Goal: Task Accomplishment & Management: Use online tool/utility

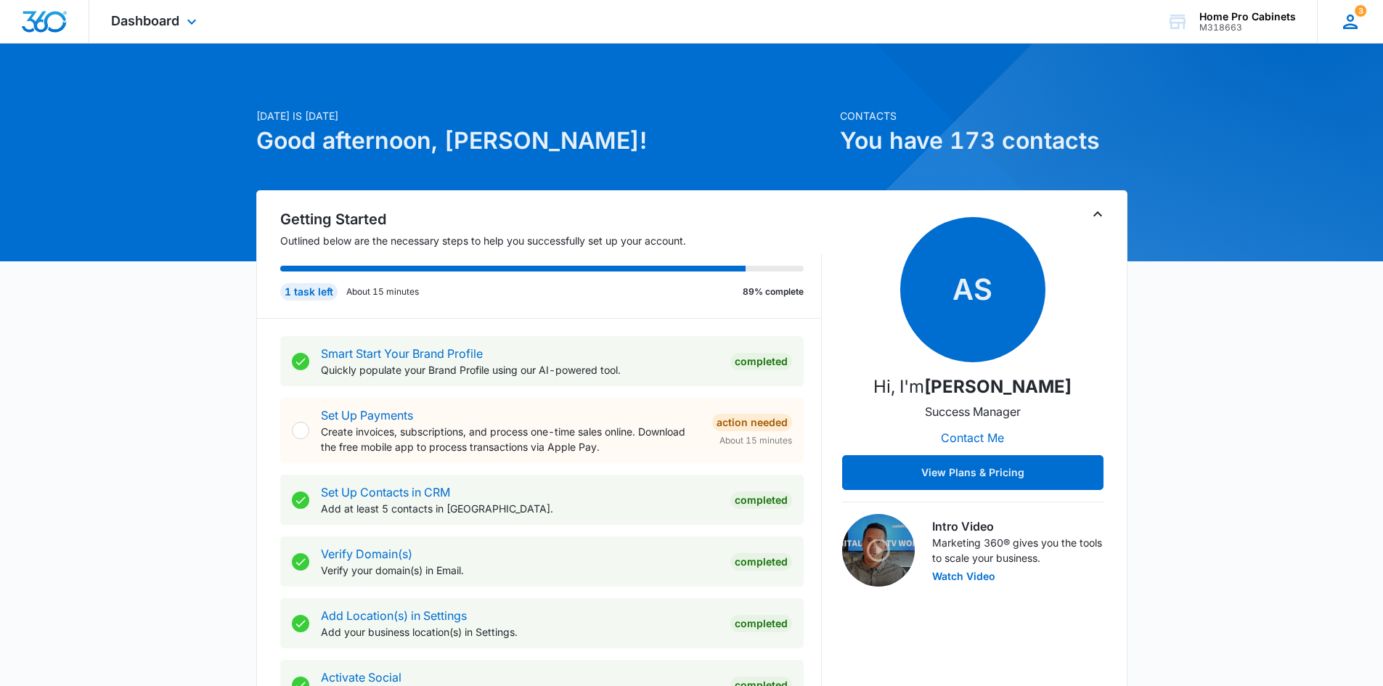
click at [1357, 17] on icon at bounding box center [1350, 22] width 22 height 22
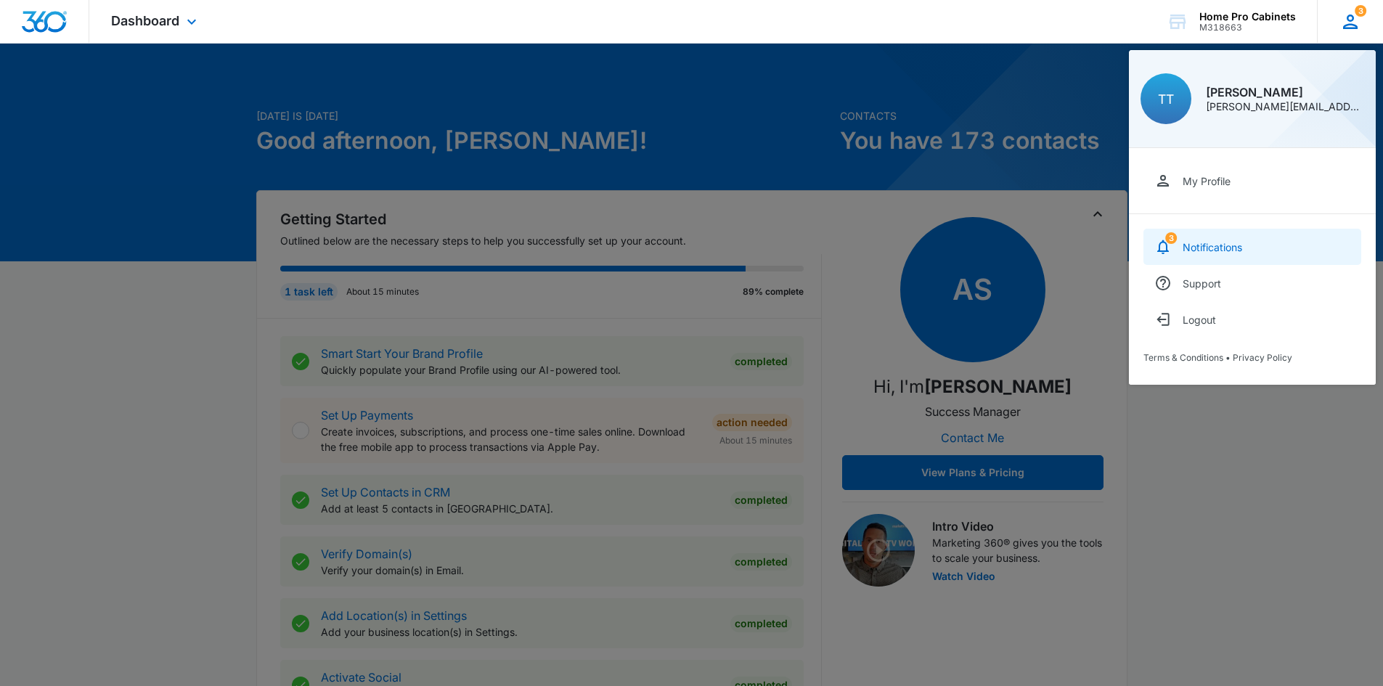
click at [1199, 254] on link "3 Notifications" at bounding box center [1252, 247] width 218 height 36
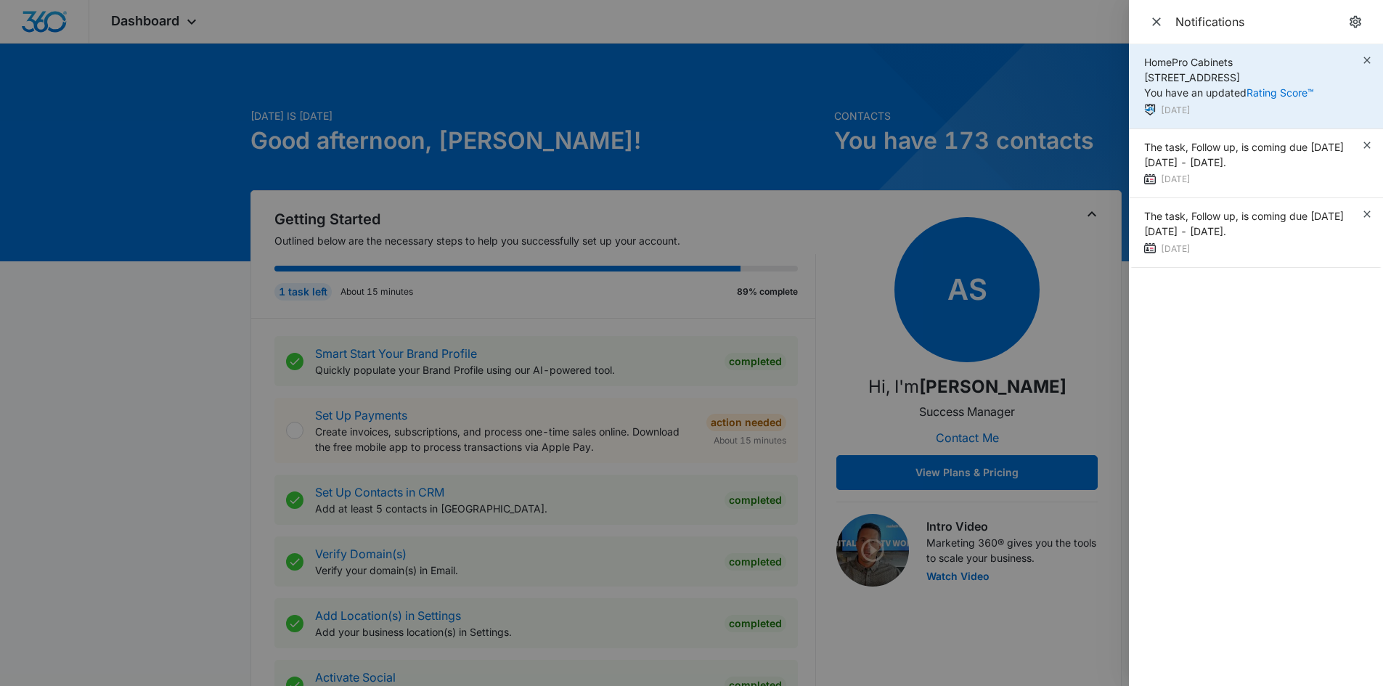
click at [1217, 77] on span "HomePro Cabinets [STREET_ADDRESS] You have an updated Rating Score™" at bounding box center [1229, 77] width 170 height 43
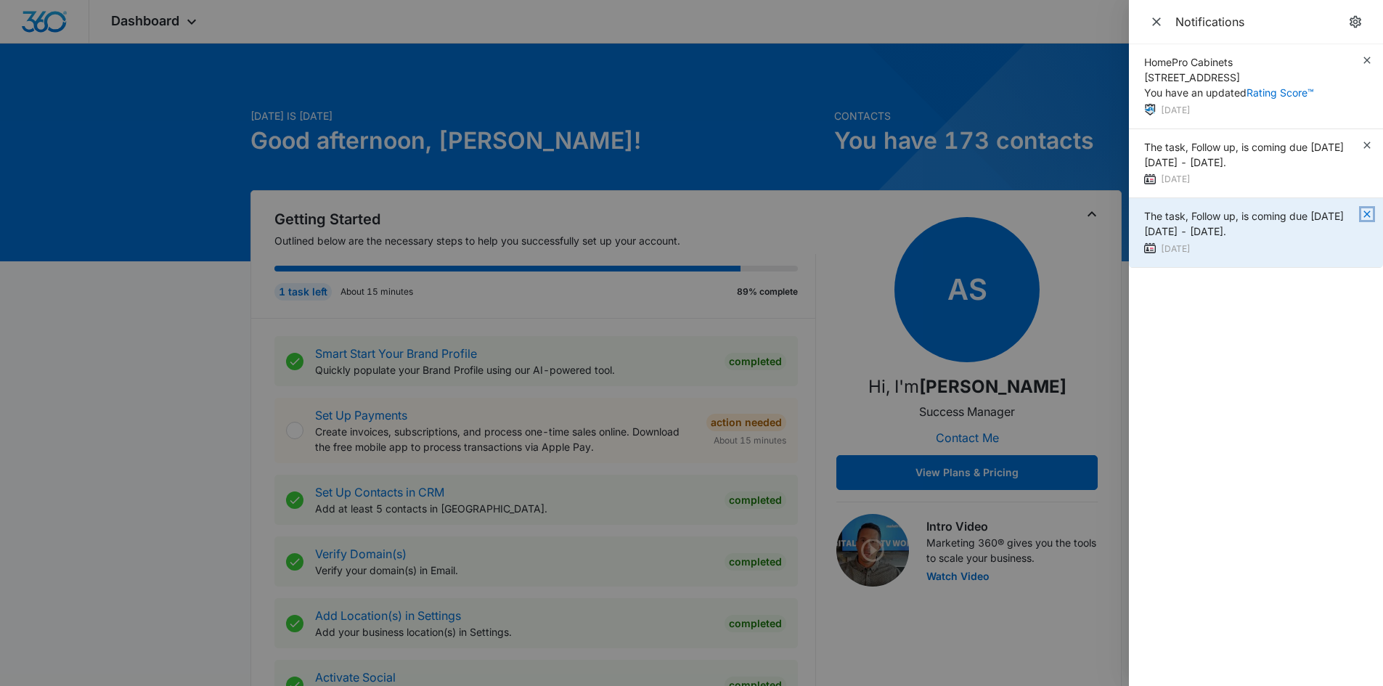
click at [1367, 213] on icon "button" at bounding box center [1367, 214] width 12 height 12
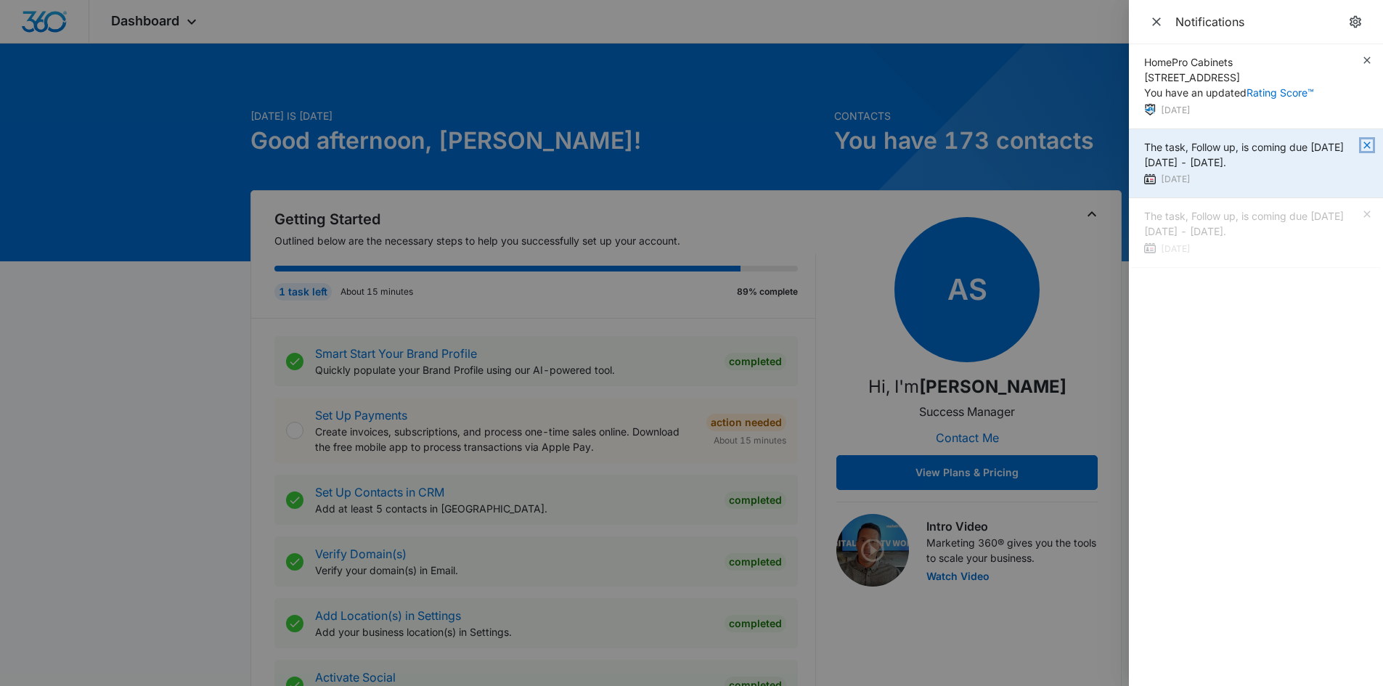
click at [1370, 143] on icon "button" at bounding box center [1367, 145] width 12 height 12
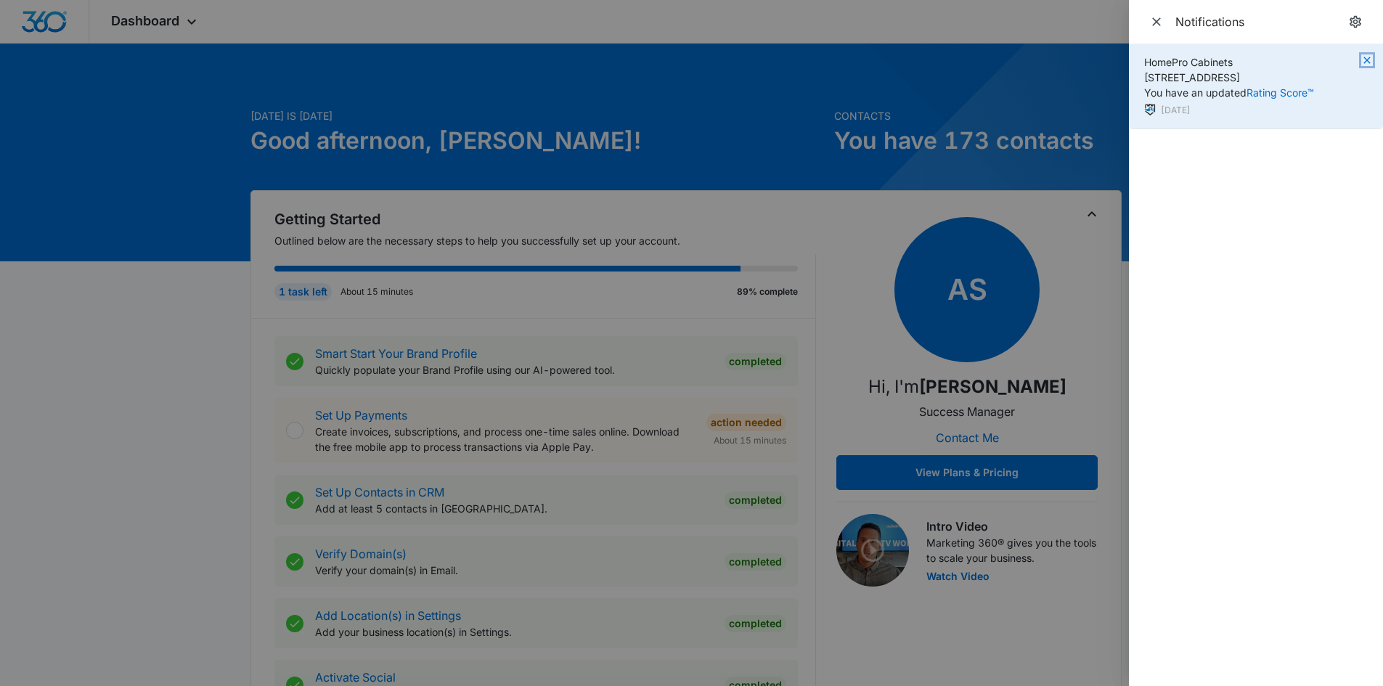
click at [1369, 58] on icon "button" at bounding box center [1366, 60] width 7 height 7
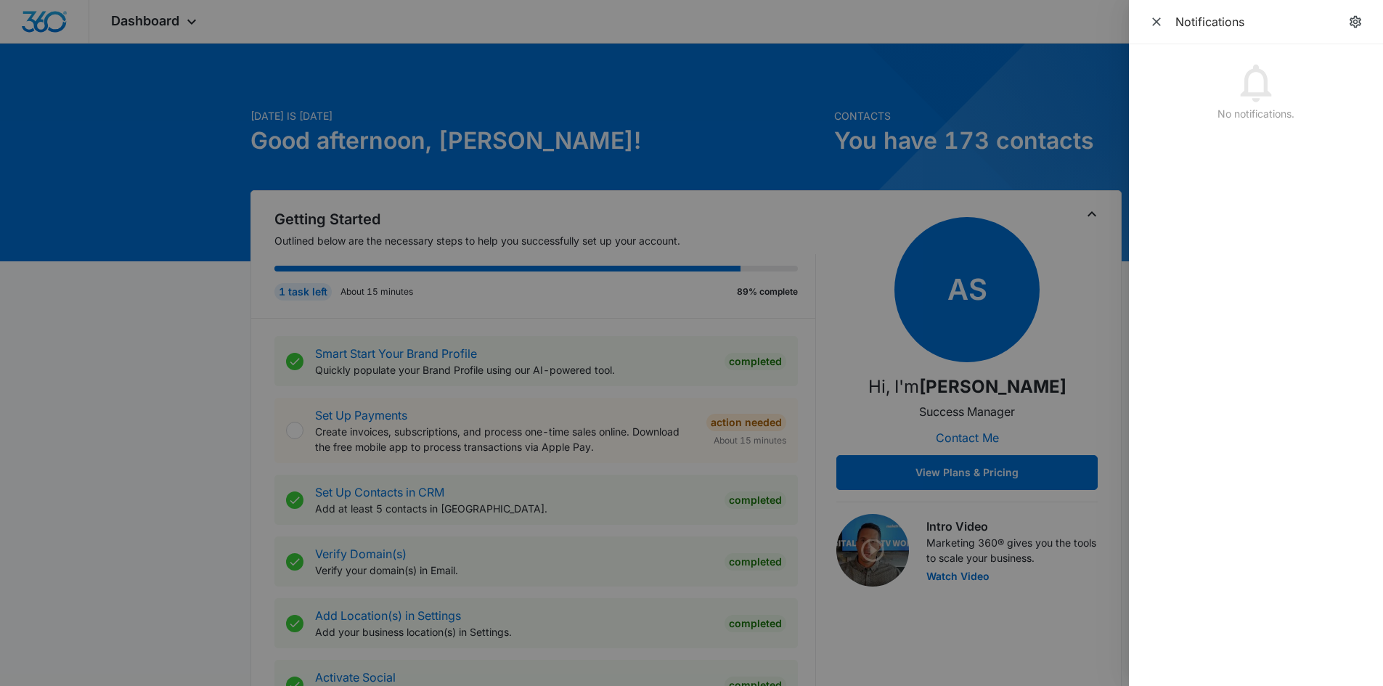
drag, startPoint x: 33, startPoint y: 362, endPoint x: 86, endPoint y: 121, distance: 246.9
click at [40, 338] on div at bounding box center [691, 343] width 1383 height 686
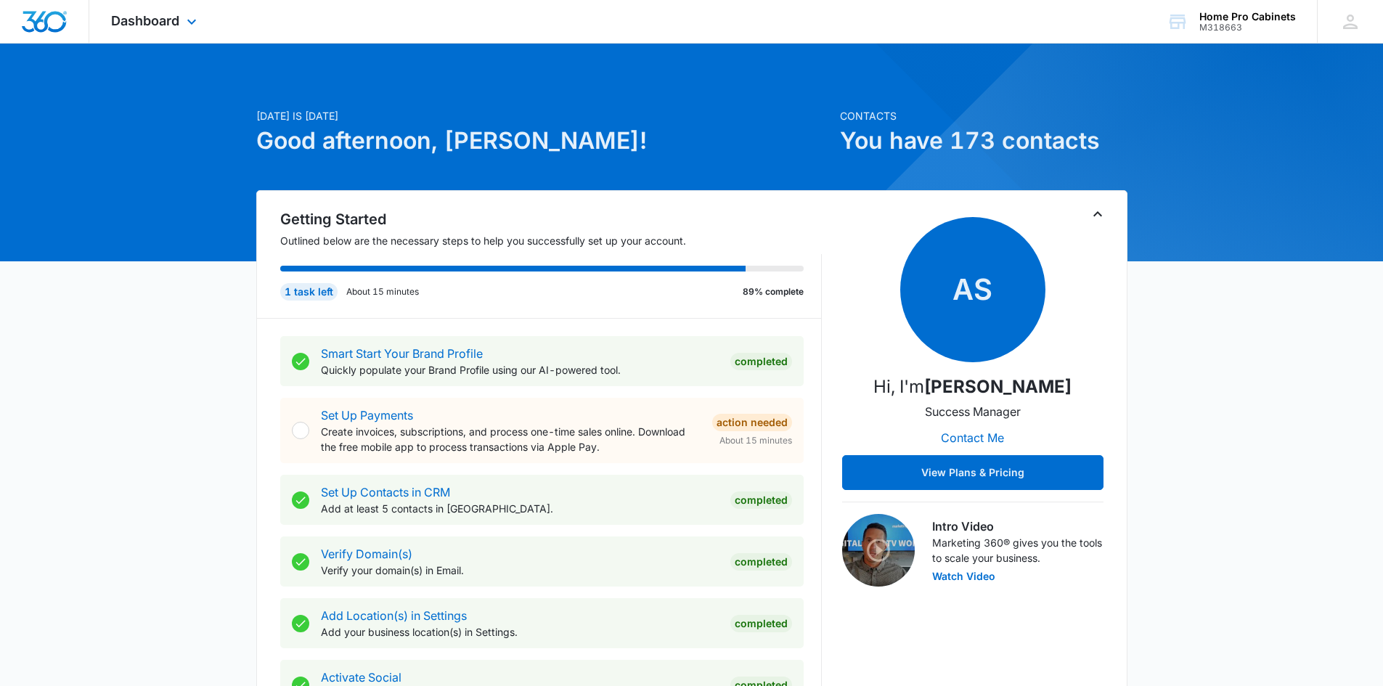
click at [160, 12] on div "Dashboard Apps Reputation Websites Forms CRM Email Social Content Ads Intellige…" at bounding box center [155, 21] width 133 height 43
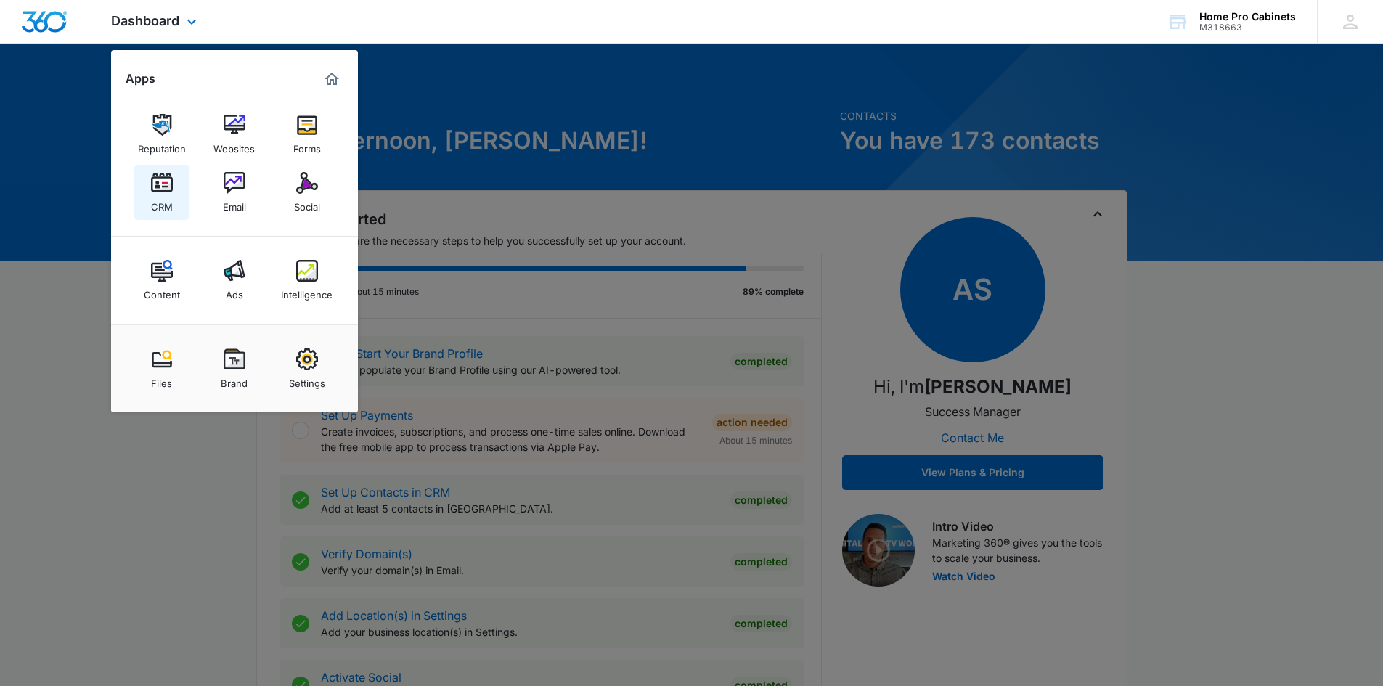
click at [155, 196] on div "CRM" at bounding box center [162, 203] width 22 height 19
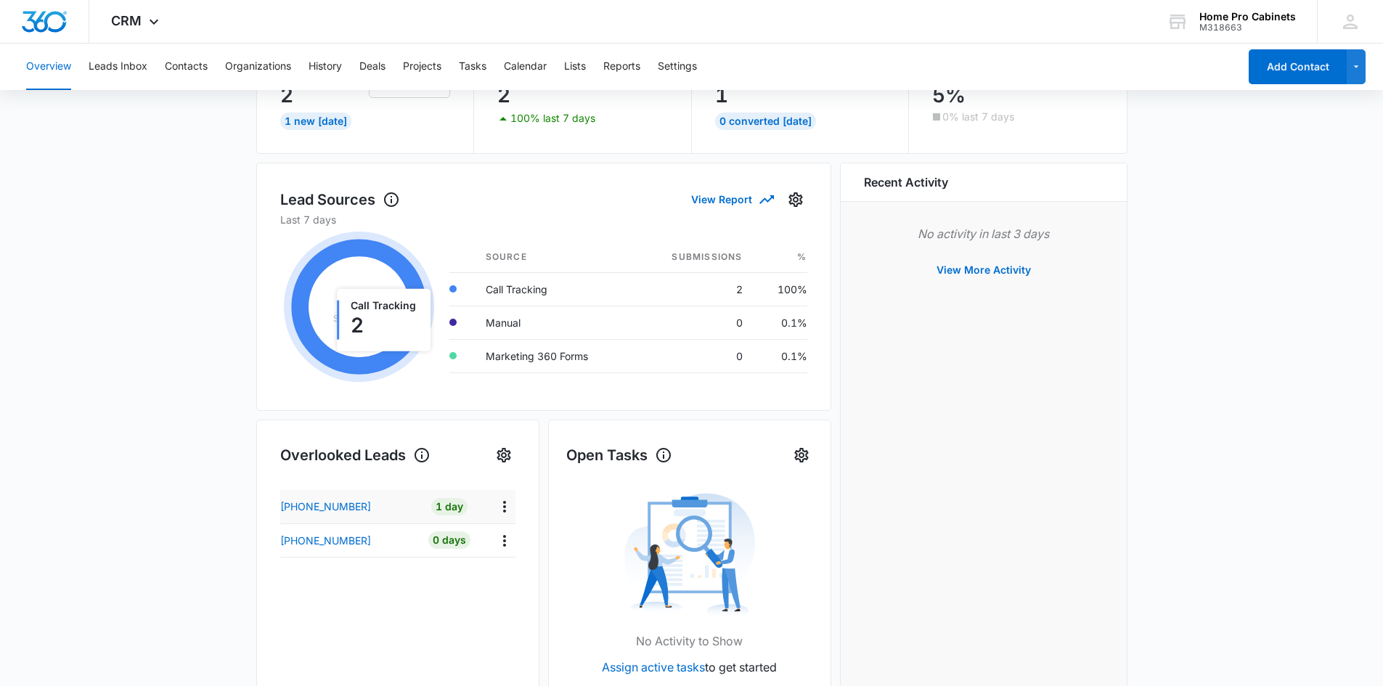
scroll to position [145, 0]
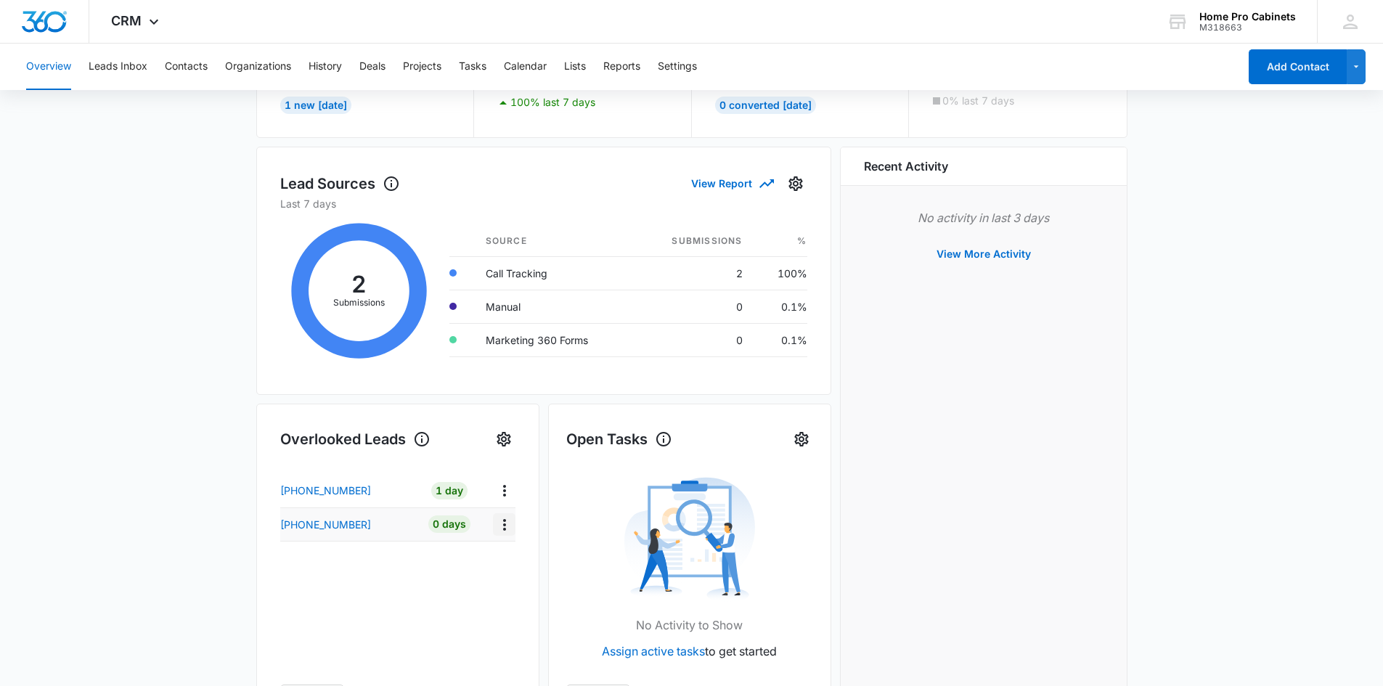
click at [508, 526] on icon "Actions" at bounding box center [504, 524] width 17 height 17
click at [347, 525] on p "[PHONE_NUMBER]" at bounding box center [325, 524] width 91 height 15
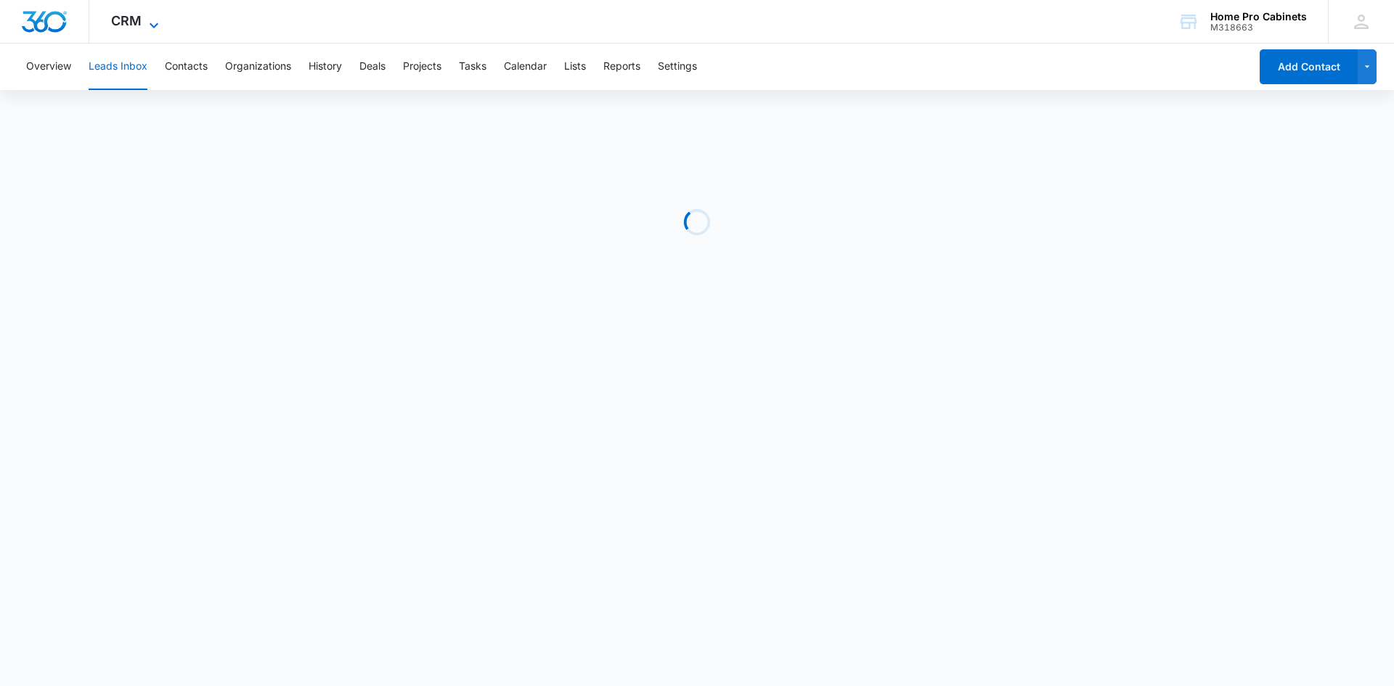
click at [136, 13] on span "CRM" at bounding box center [126, 20] width 30 height 15
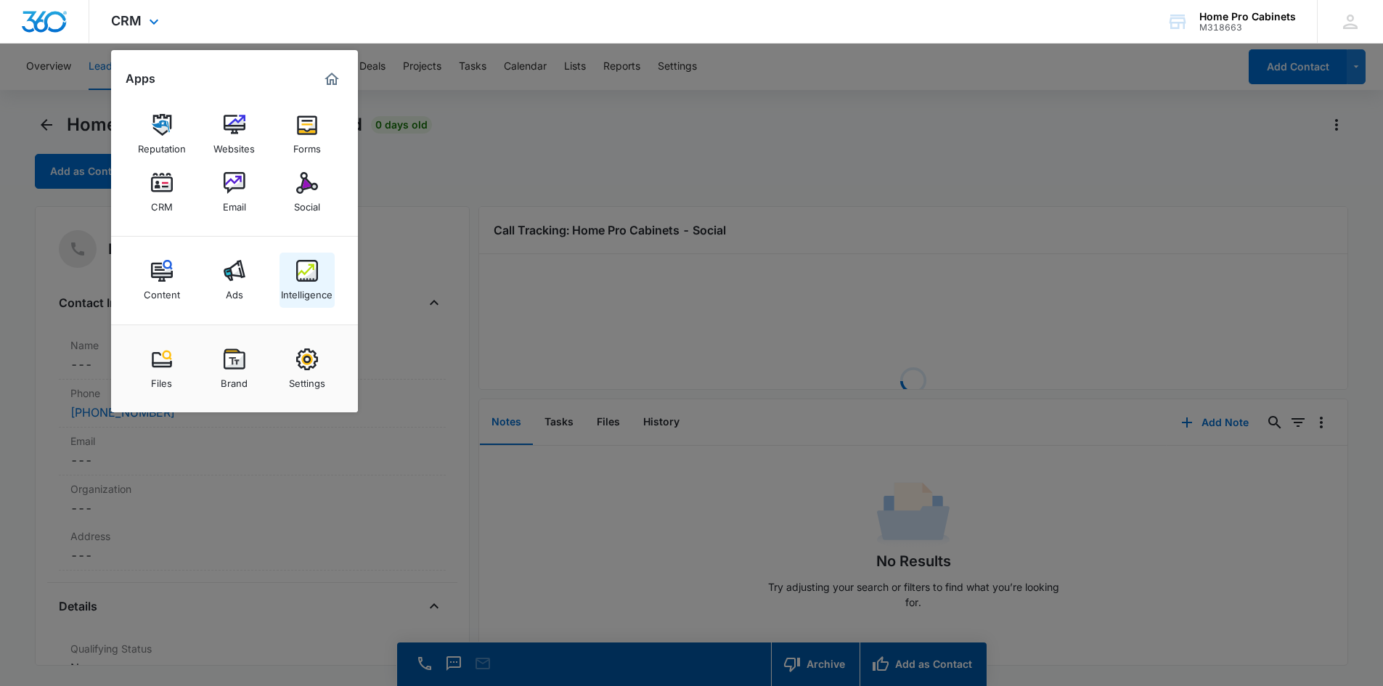
click at [307, 272] on img at bounding box center [307, 271] width 22 height 22
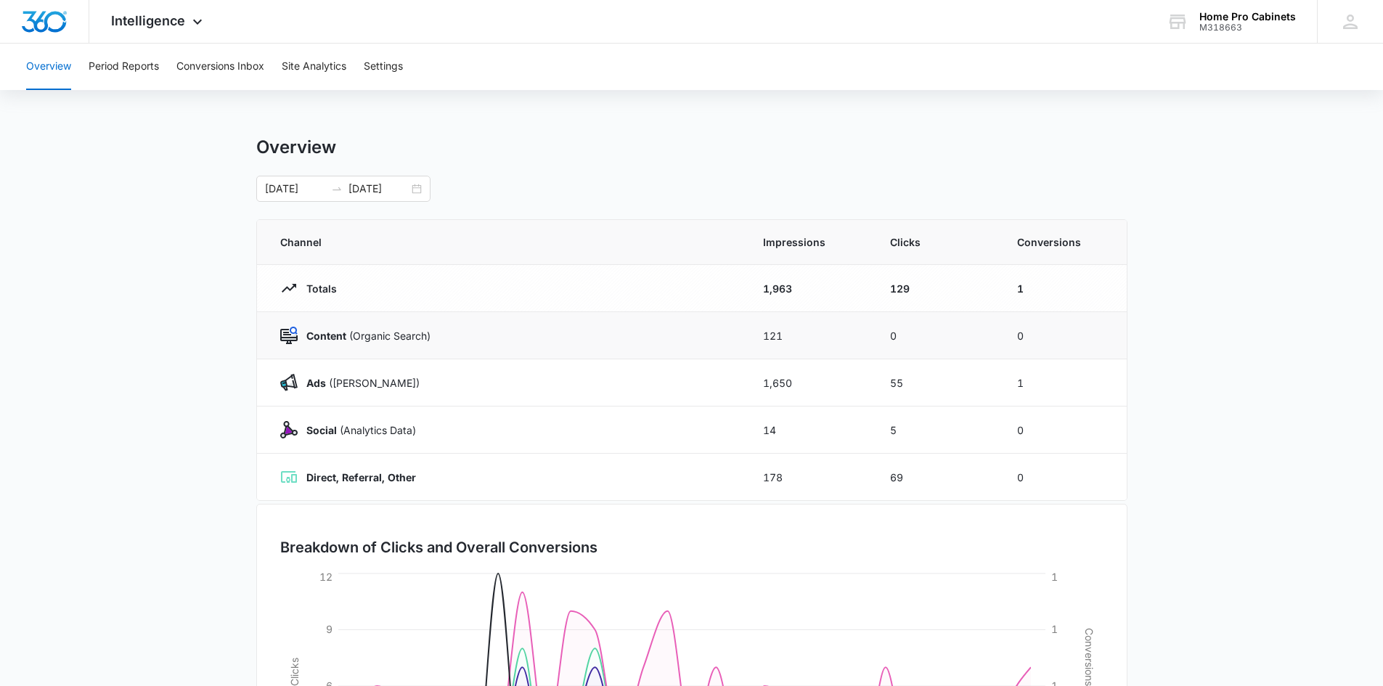
click at [327, 337] on strong "Content" at bounding box center [326, 336] width 40 height 12
click at [182, 60] on button "Conversions Inbox" at bounding box center [220, 67] width 88 height 46
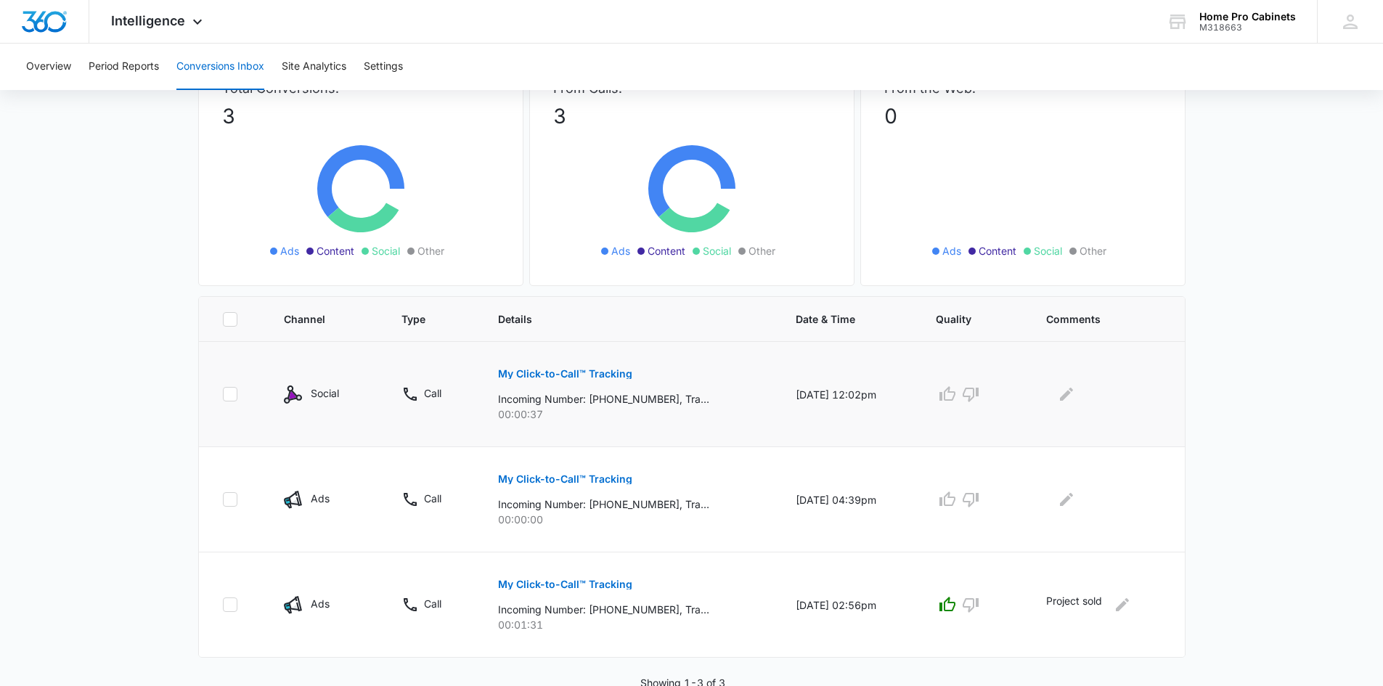
scroll to position [120, 0]
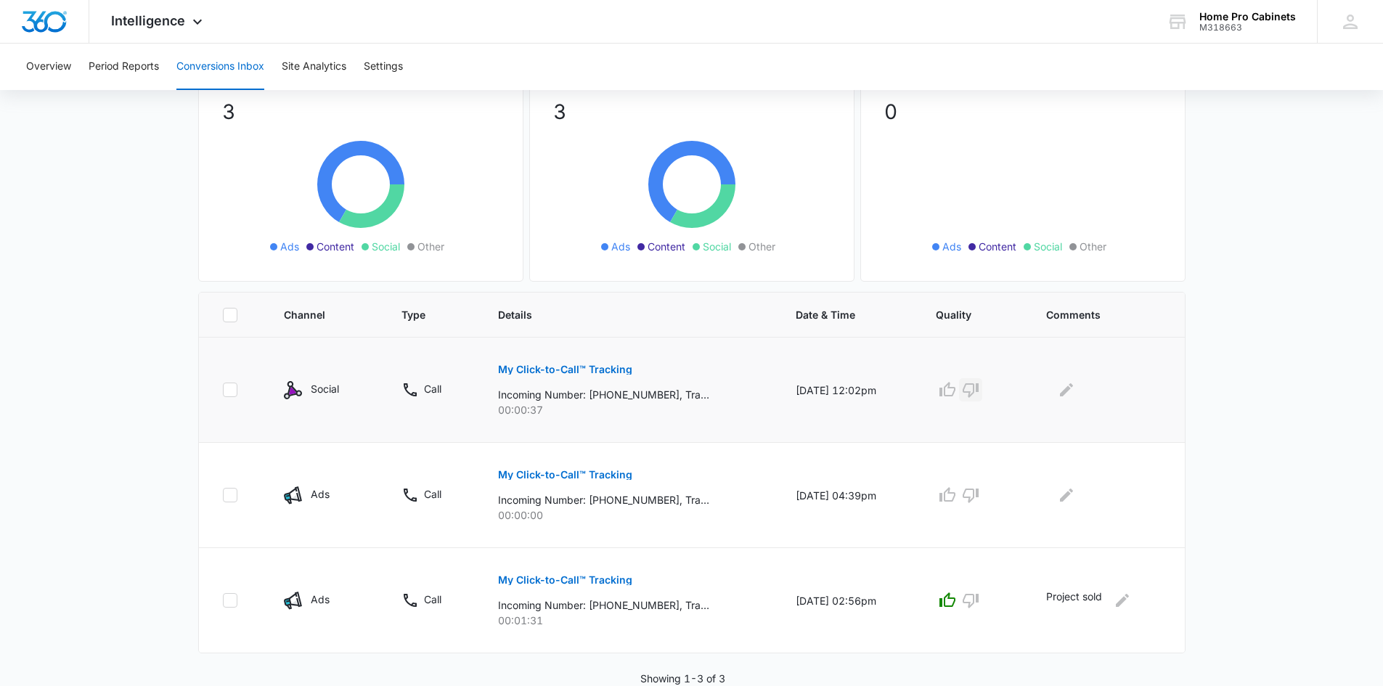
click at [971, 383] on icon "button" at bounding box center [970, 389] width 17 height 17
click at [976, 496] on icon "button" at bounding box center [970, 494] width 17 height 17
click at [1067, 392] on icon "Edit Comments" at bounding box center [1066, 389] width 13 height 13
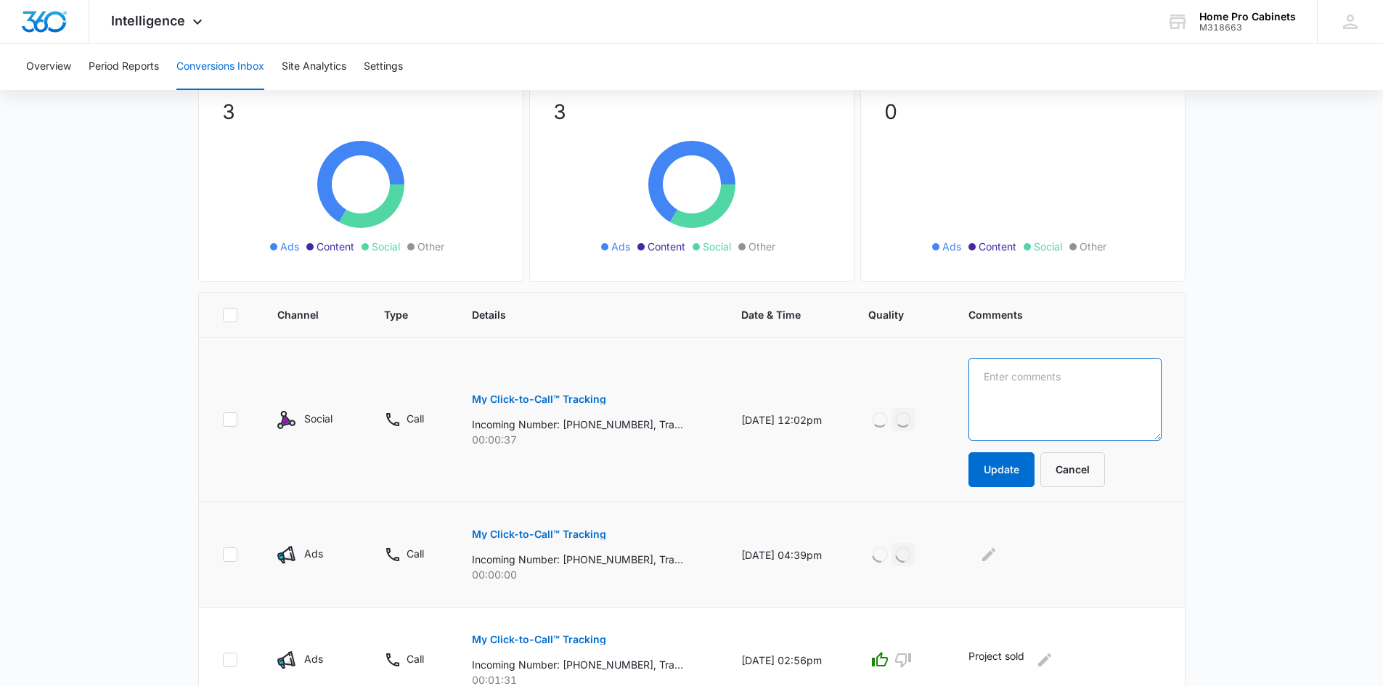
click at [1066, 392] on textarea at bounding box center [1064, 399] width 192 height 83
click at [1066, 392] on textarea "d]s" at bounding box center [1064, 399] width 192 height 83
type textarea "d"
type textarea "spam"
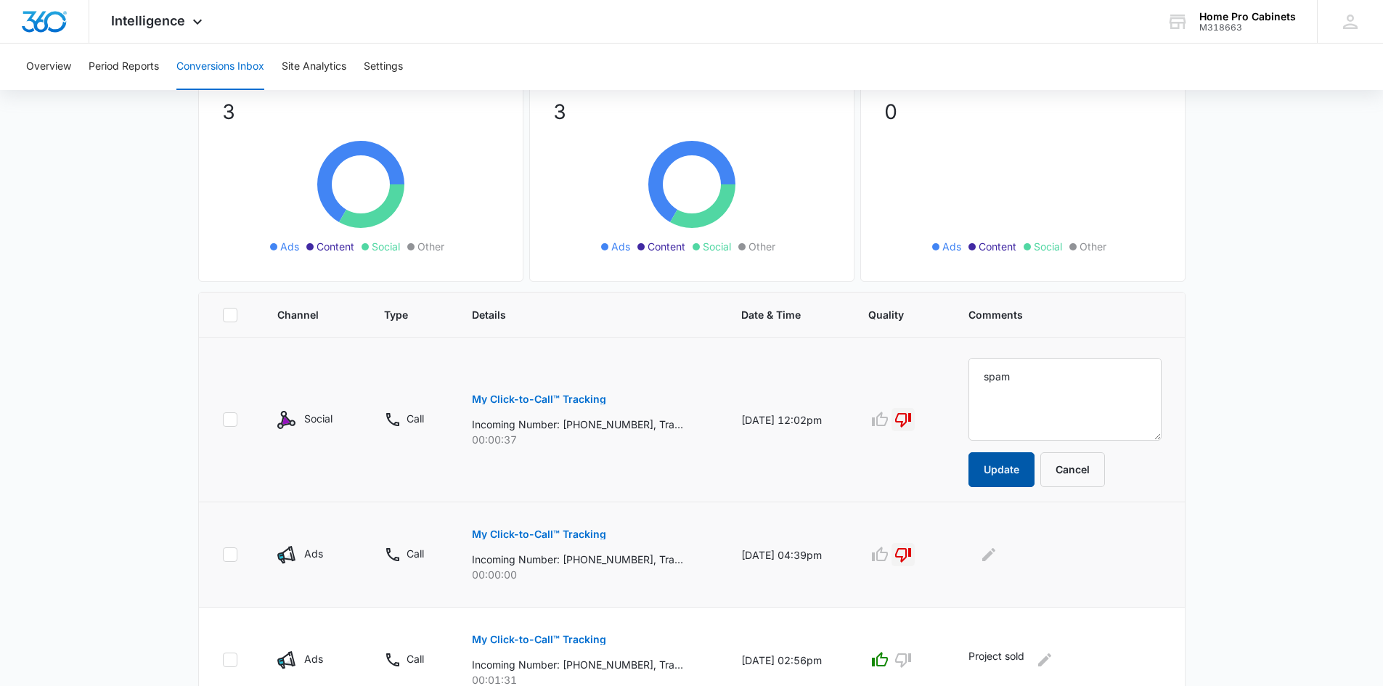
click at [1028, 461] on button "Update" at bounding box center [1001, 469] width 66 height 35
click at [995, 560] on icon "Edit Comments" at bounding box center [988, 554] width 13 height 13
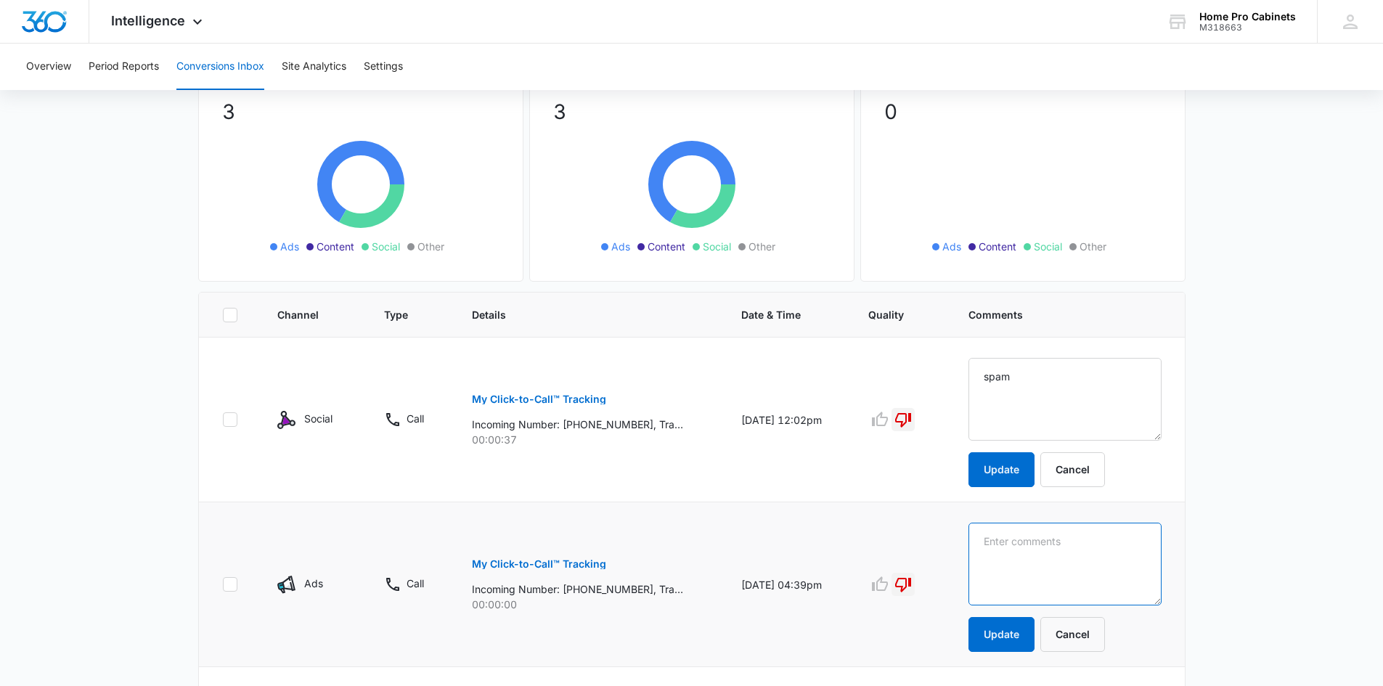
click at [1051, 441] on textarea at bounding box center [1064, 399] width 192 height 83
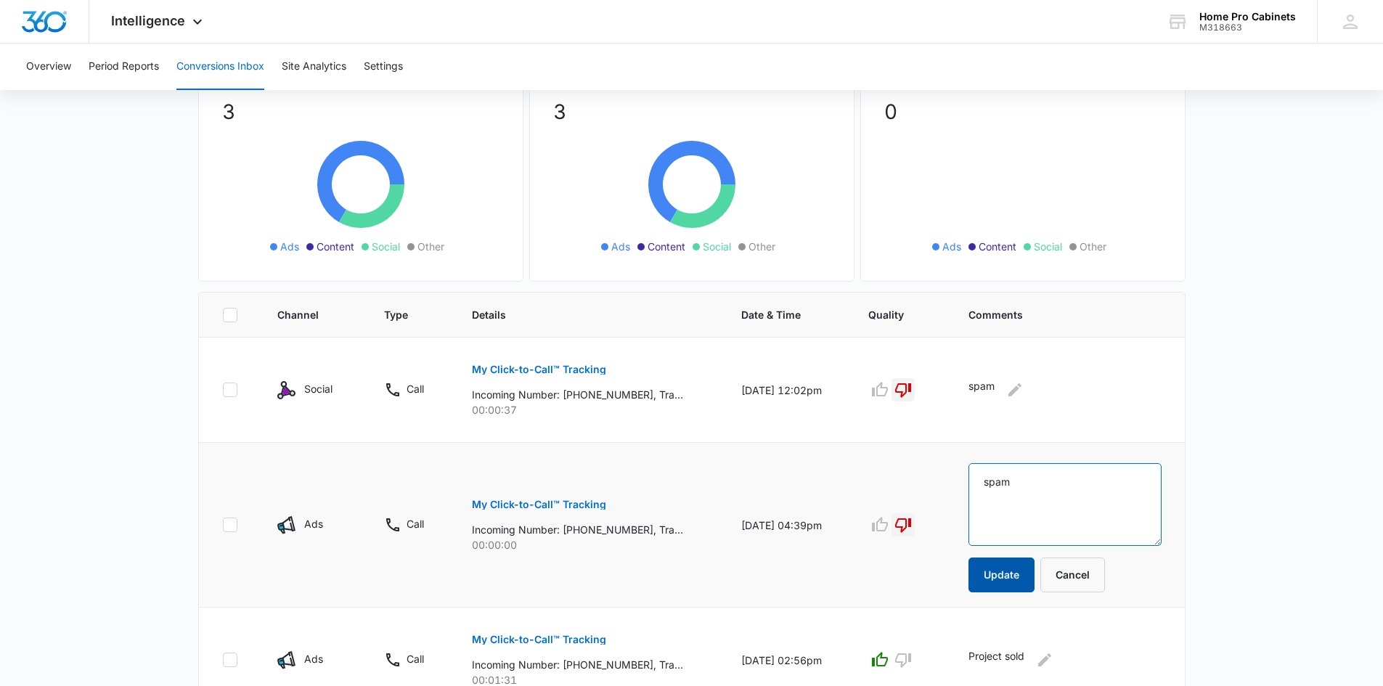
type textarea "spam"
click at [1026, 577] on button "Update" at bounding box center [1001, 574] width 66 height 35
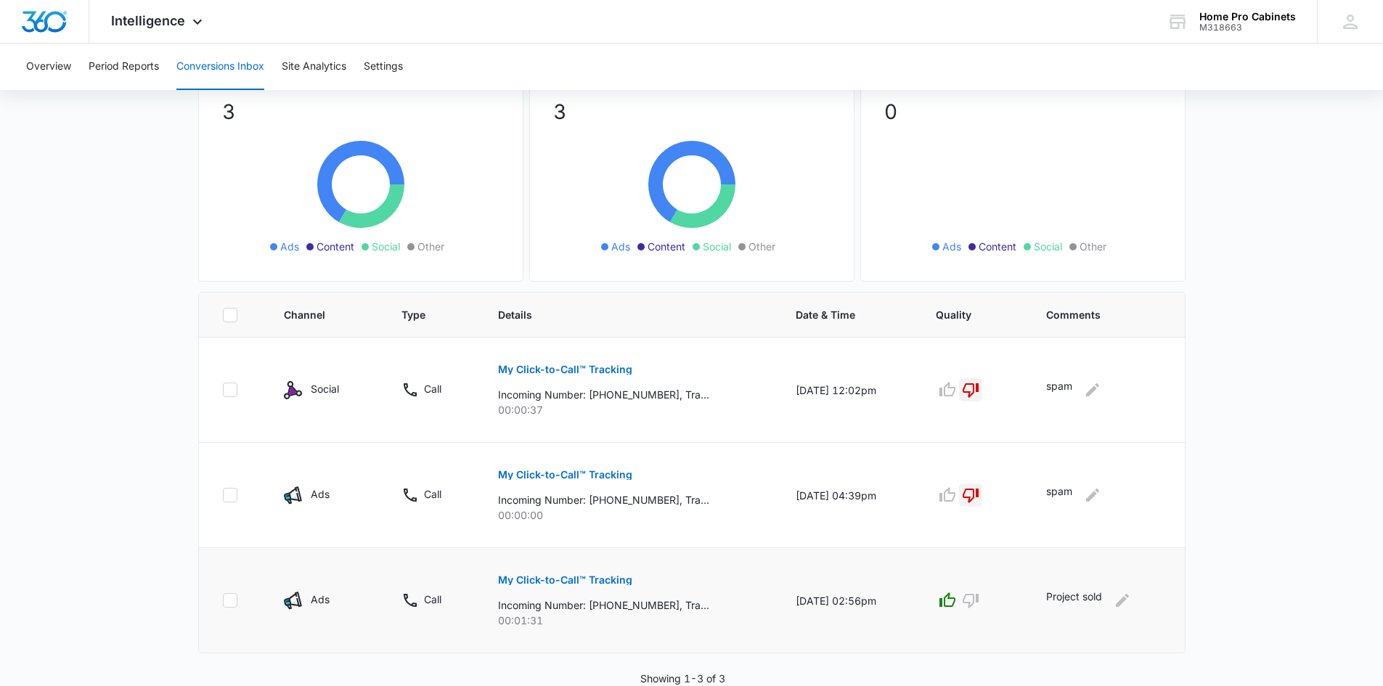
click at [225, 602] on icon at bounding box center [230, 600] width 13 height 13
click at [223, 601] on input "checkbox" at bounding box center [222, 600] width 1 height 1
checkbox input "true"
click at [224, 498] on icon at bounding box center [230, 495] width 13 height 13
click at [223, 496] on input "checkbox" at bounding box center [222, 495] width 1 height 1
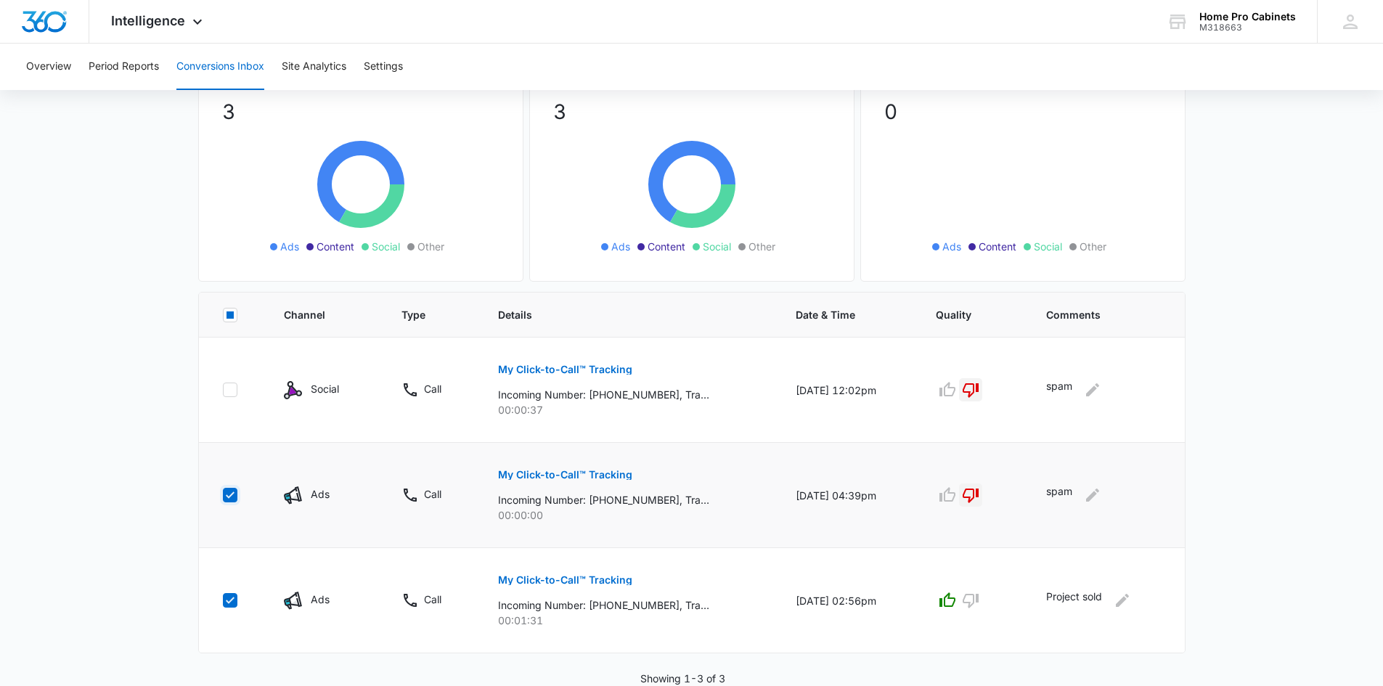
checkbox input "true"
click at [226, 384] on icon at bounding box center [230, 389] width 13 height 13
click at [223, 390] on input "checkbox" at bounding box center [222, 390] width 1 height 1
checkbox input "true"
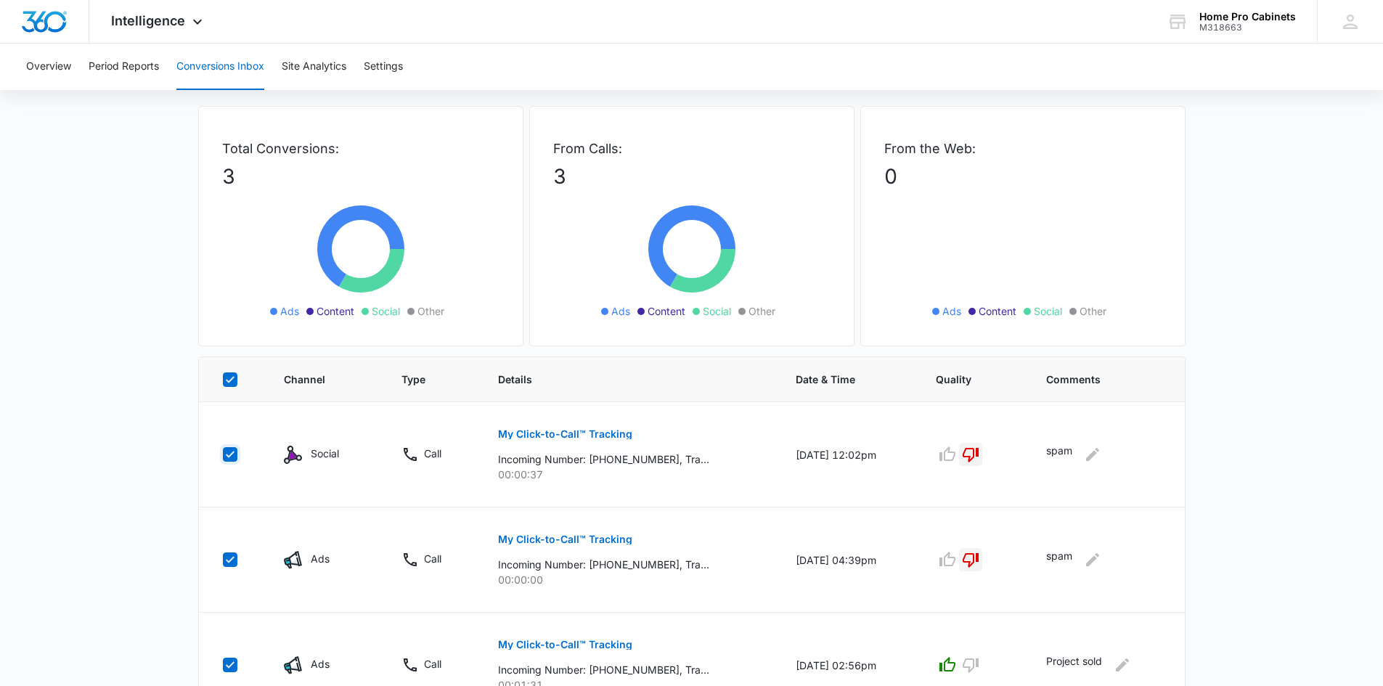
scroll to position [0, 0]
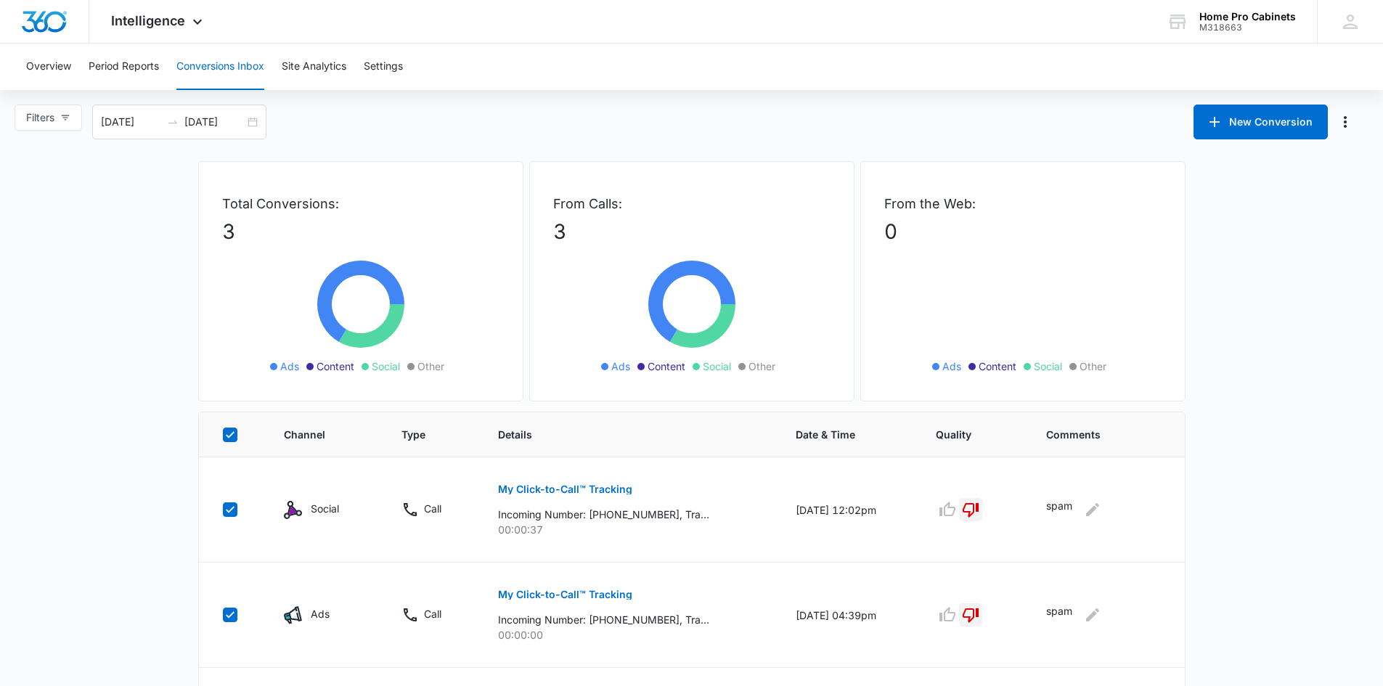
click at [1251, 491] on main "Filters [DATE] [DATE] New Conversion Total Conversions: 3 Ads Content Social Ot…" at bounding box center [691, 455] width 1383 height 701
click at [75, 409] on main "Filters [DATE] [DATE] New Conversion Total Conversions: 3 Ads Content Social Ot…" at bounding box center [691, 455] width 1383 height 701
click at [57, 68] on button "Overview" at bounding box center [48, 67] width 45 height 46
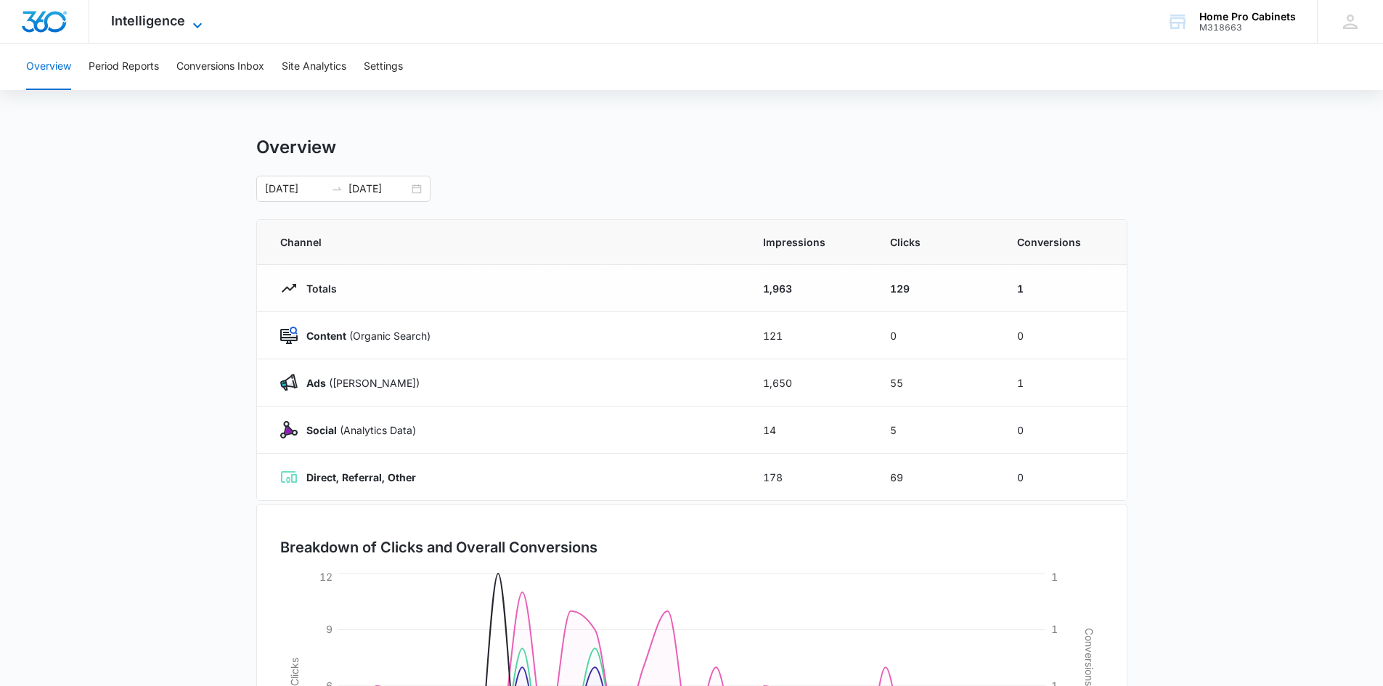
click at [183, 20] on span "Intelligence" at bounding box center [148, 20] width 74 height 15
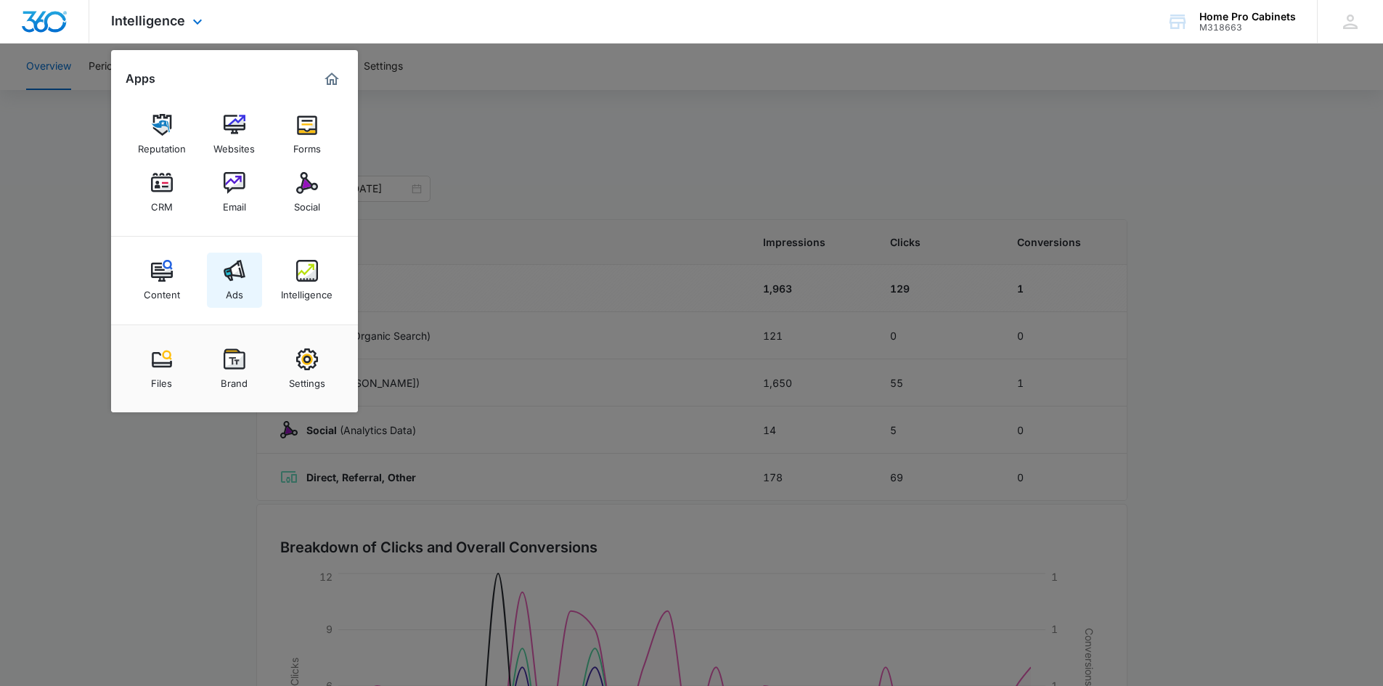
click at [236, 279] on img at bounding box center [235, 271] width 22 height 22
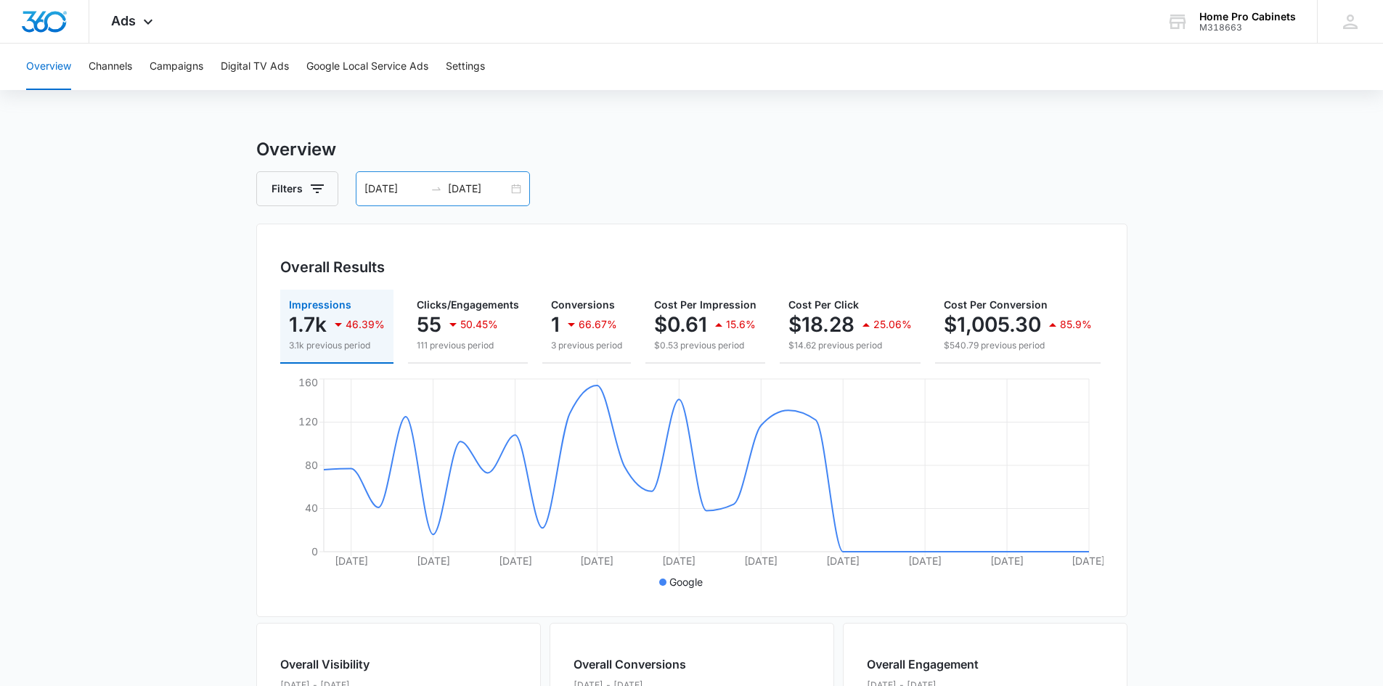
click at [522, 188] on div "[DATE] [DATE]" at bounding box center [443, 188] width 174 height 35
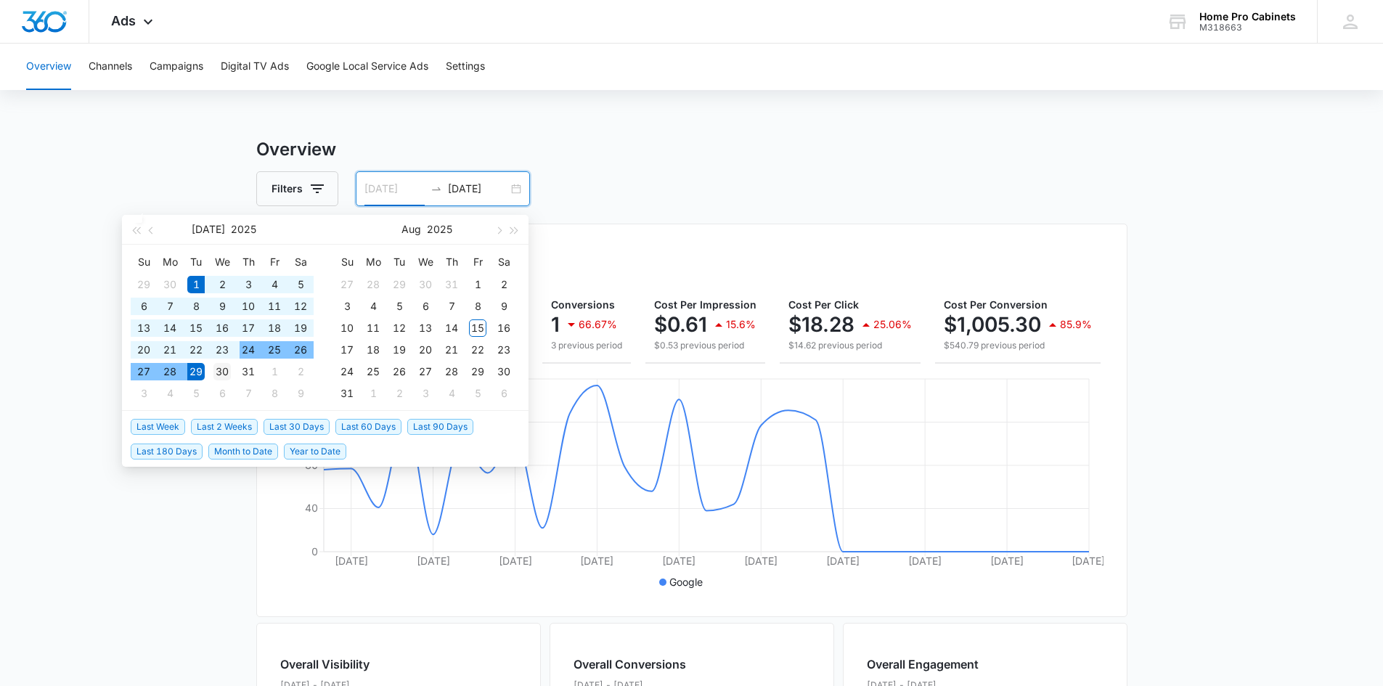
type input "[DATE]"
click at [223, 369] on div "30" at bounding box center [221, 371] width 17 height 17
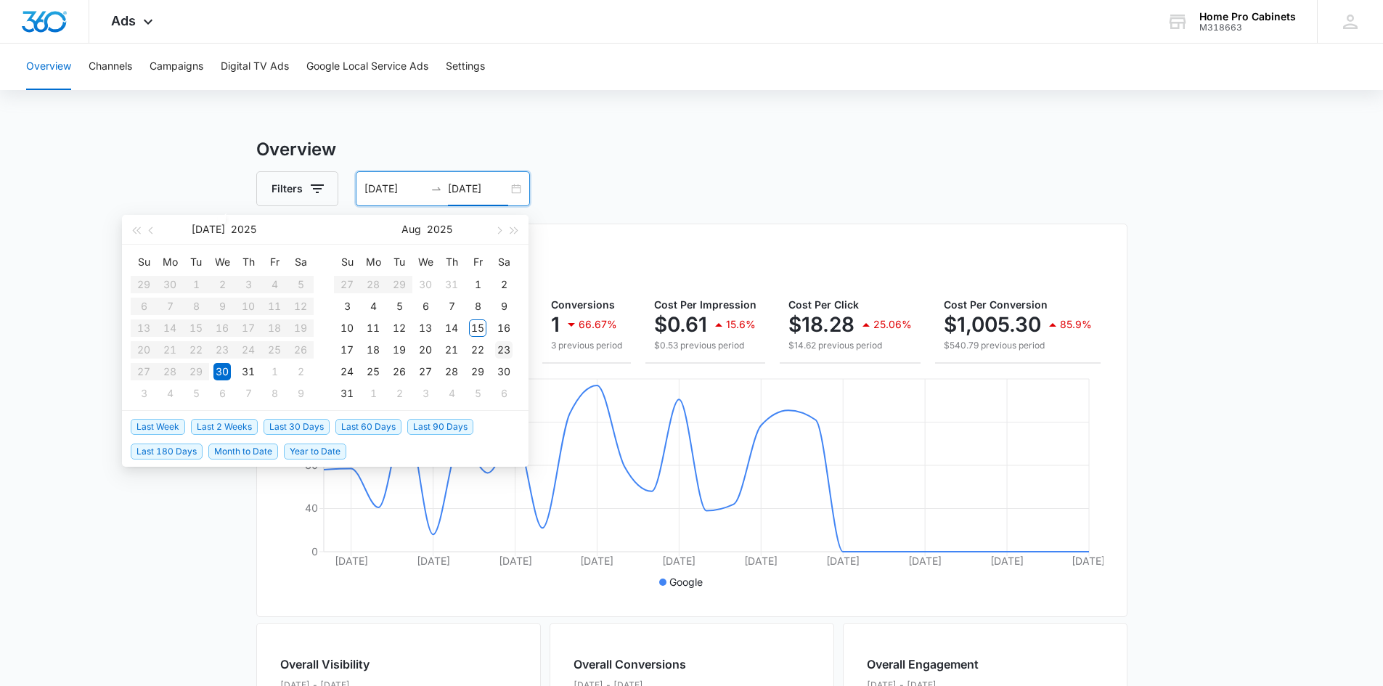
type input "[DATE]"
click at [478, 327] on div "15" at bounding box center [477, 327] width 17 height 17
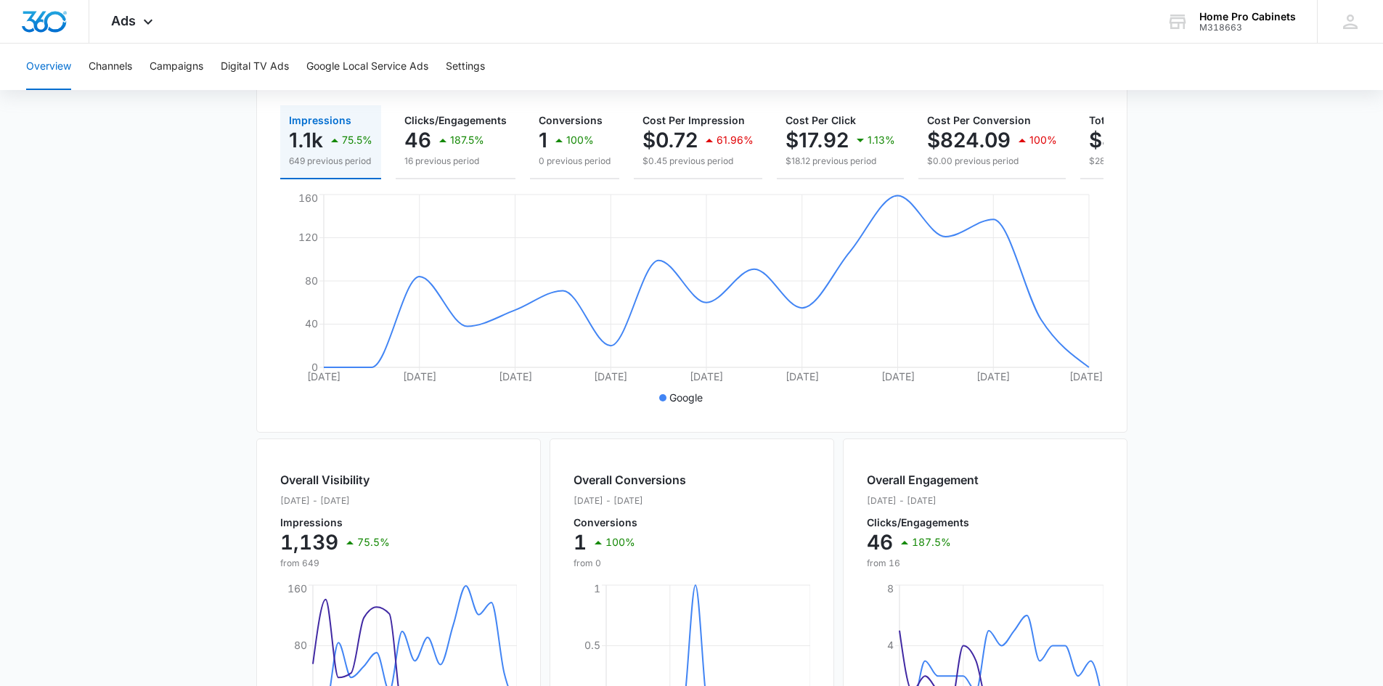
scroll to position [141, 0]
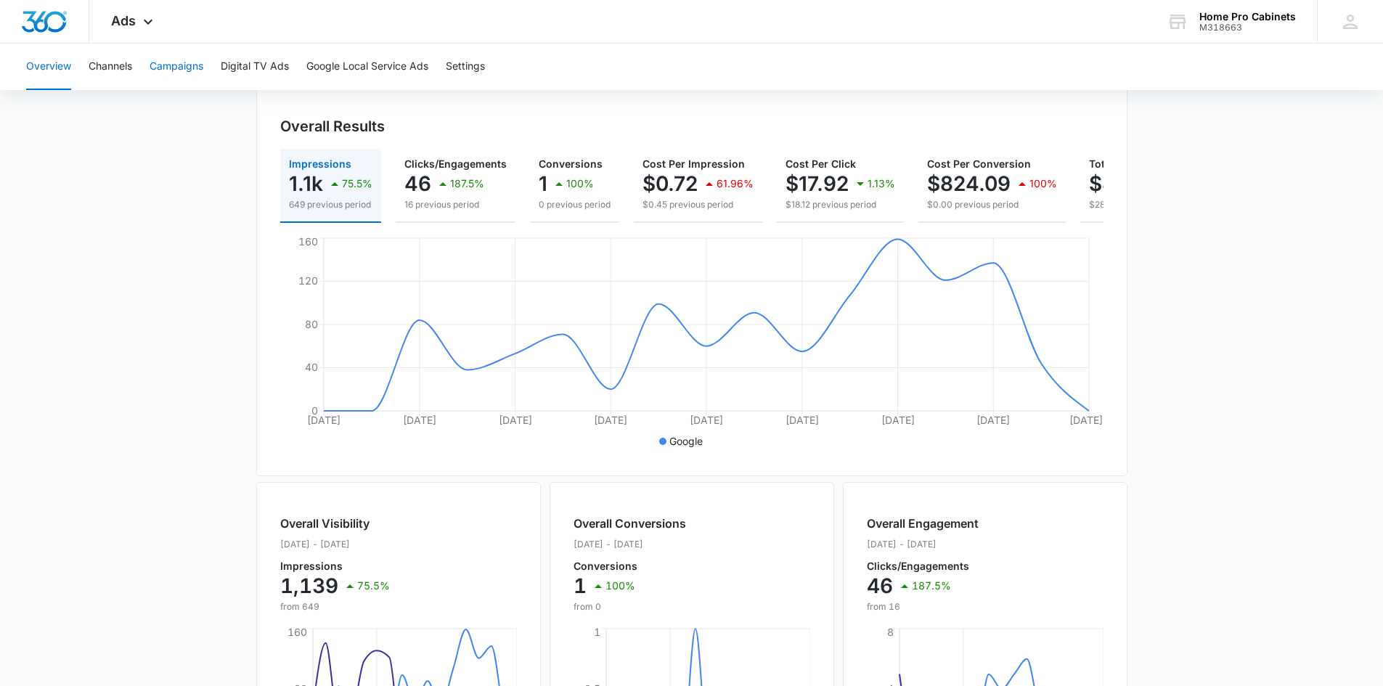
click at [173, 62] on button "Campaigns" at bounding box center [177, 67] width 54 height 46
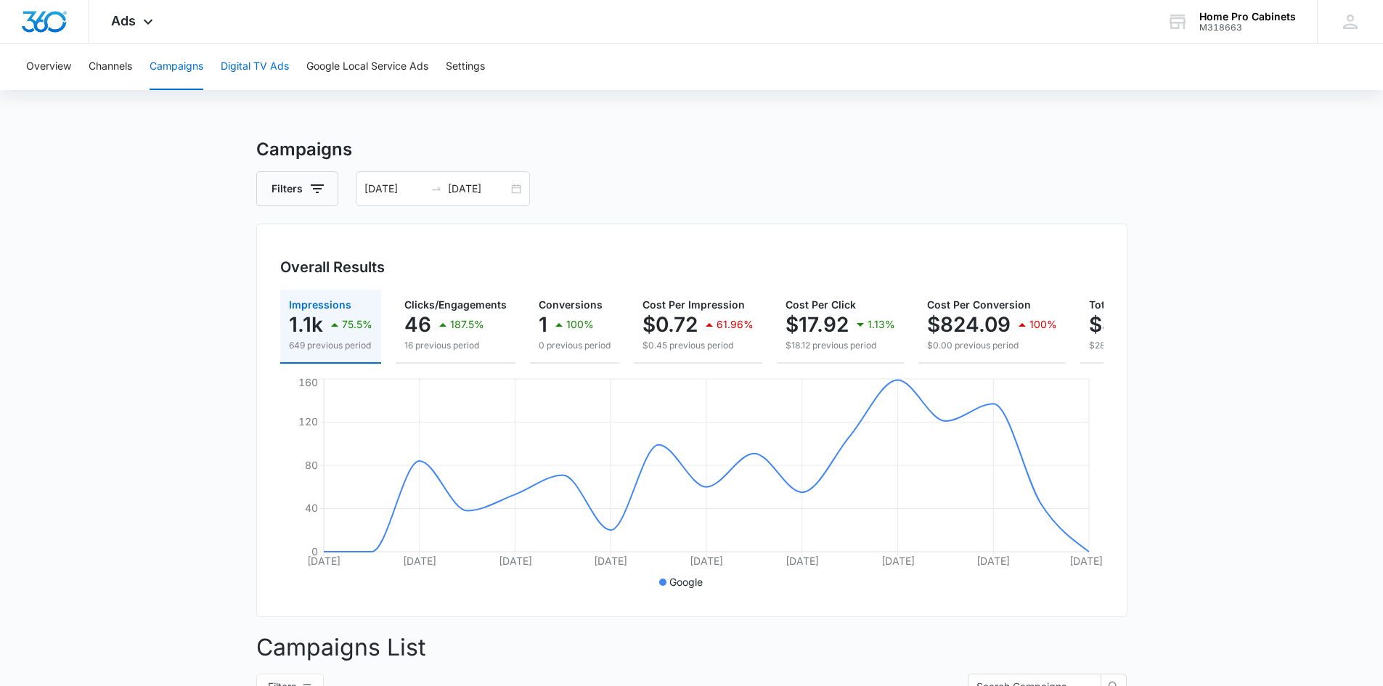
click at [233, 68] on button "Digital TV Ads" at bounding box center [255, 67] width 68 height 46
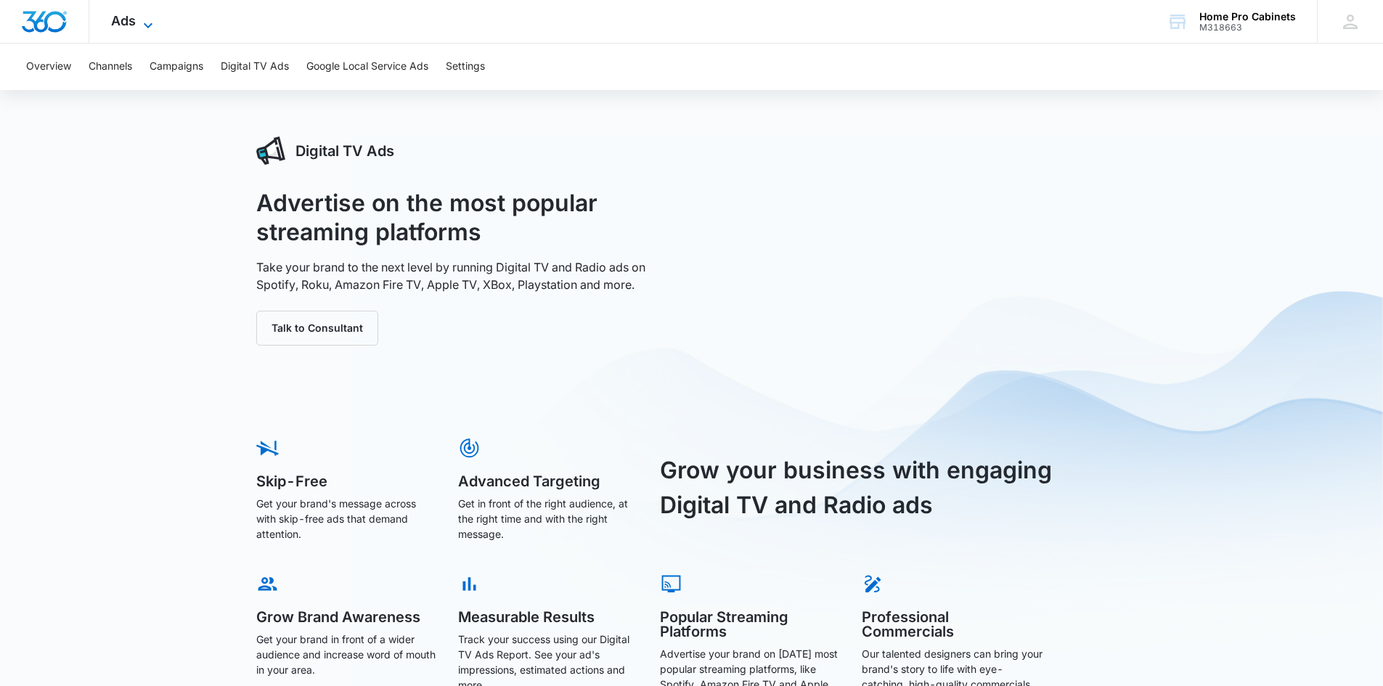
click at [120, 26] on span "Ads" at bounding box center [123, 20] width 25 height 15
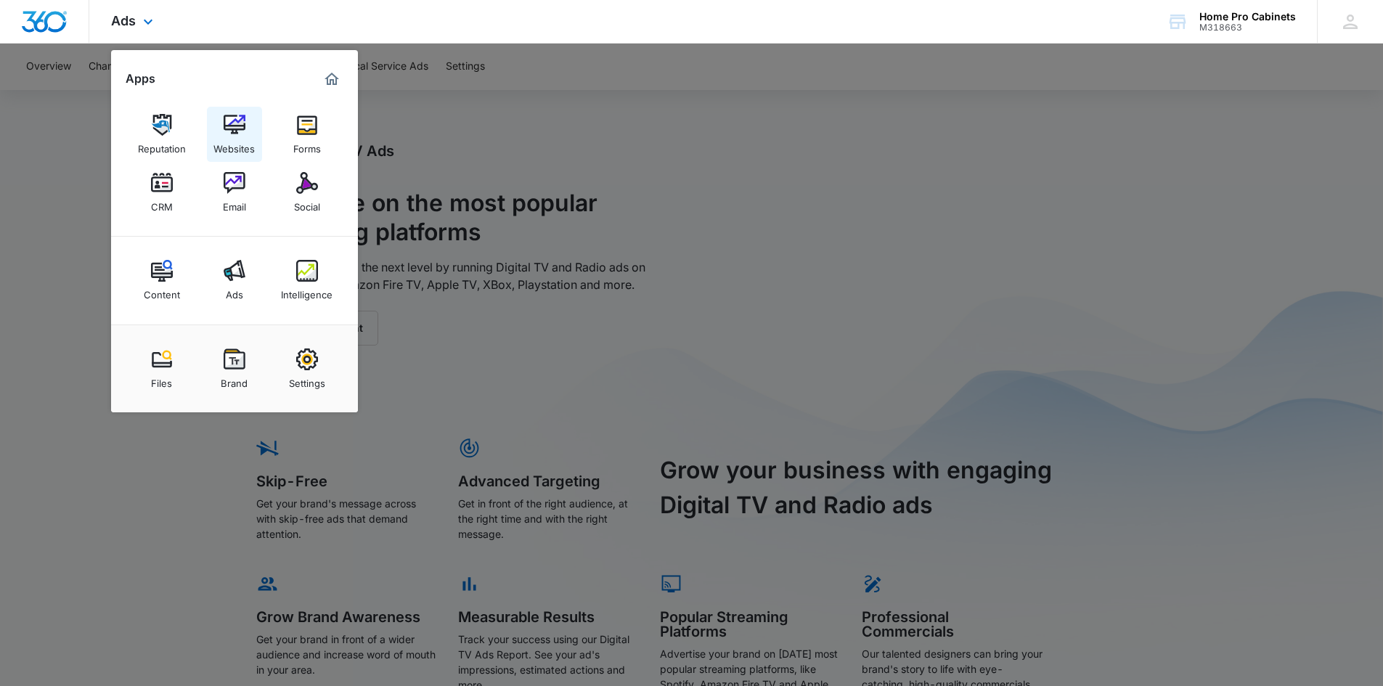
click at [232, 121] on img at bounding box center [235, 125] width 22 height 22
